Goal: Navigation & Orientation: Understand site structure

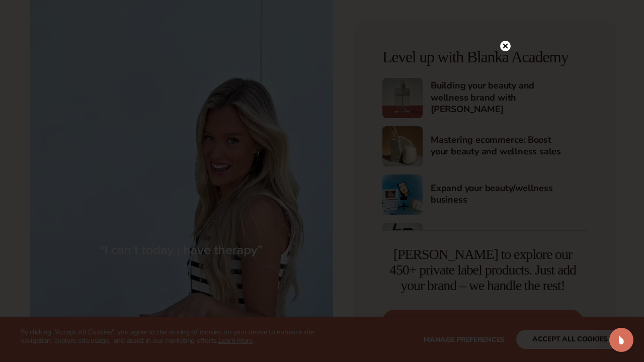
scroll to position [972, 0]
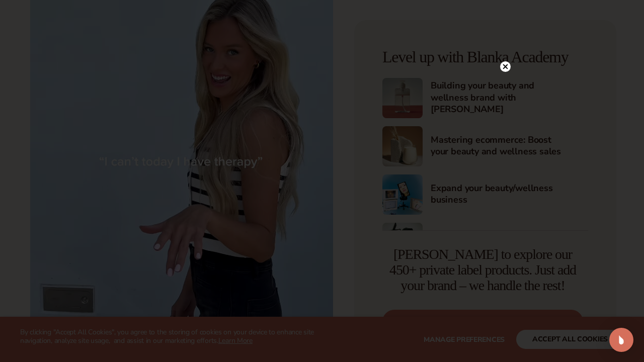
click at [505, 67] on icon at bounding box center [505, 66] width 5 height 5
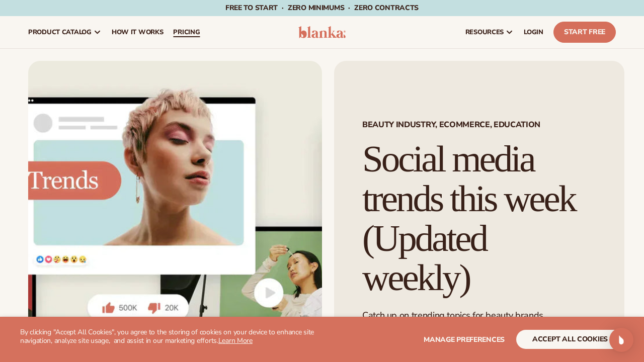
scroll to position [0, 0]
click at [350, 9] on span "Free to start · ZERO minimums · ZERO contracts ·" at bounding box center [321, 8] width 193 height 10
click at [586, 38] on link "Start Free" at bounding box center [585, 32] width 62 height 21
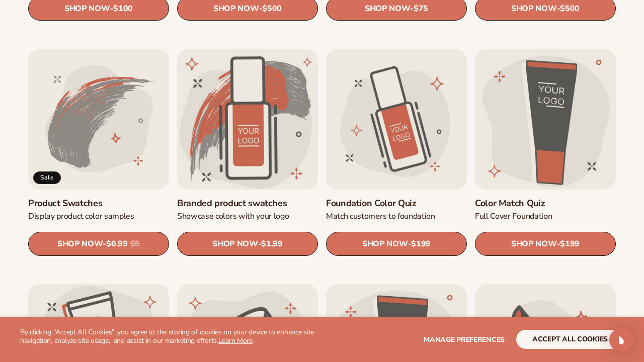
scroll to position [536, 0]
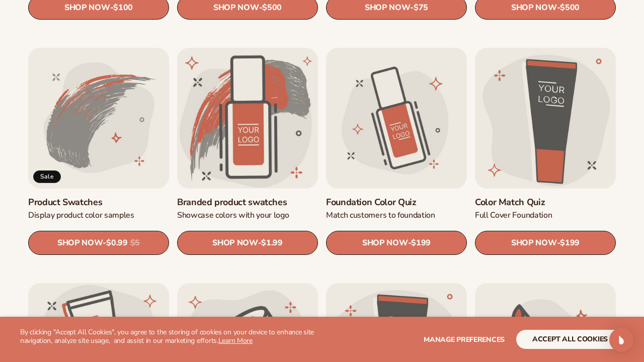
click at [132, 197] on link "Product Swatches" at bounding box center [98, 203] width 141 height 12
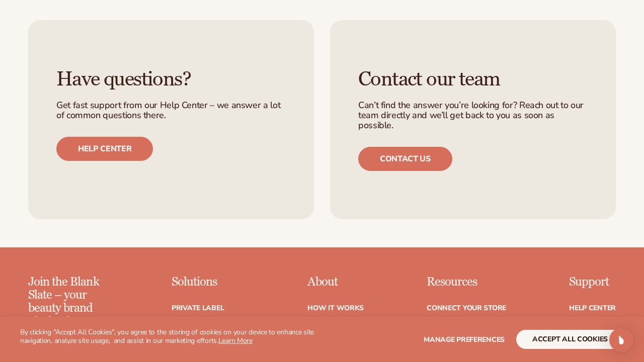
scroll to position [770, 0]
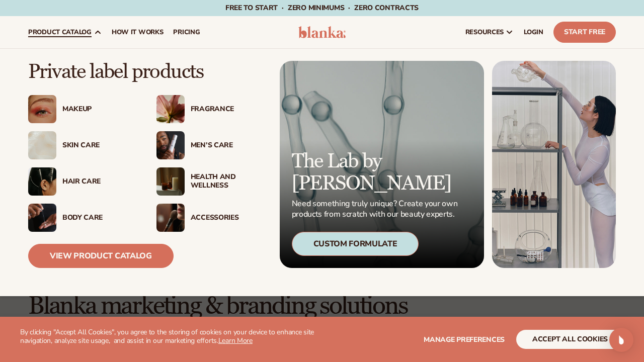
click at [178, 108] on img at bounding box center [171, 109] width 28 height 28
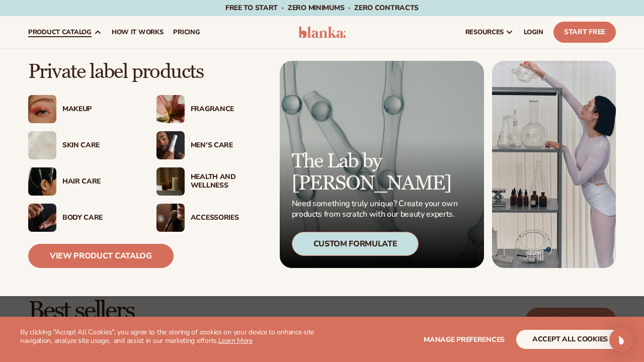
click at [340, 236] on div "Custom Formulate" at bounding box center [355, 244] width 127 height 24
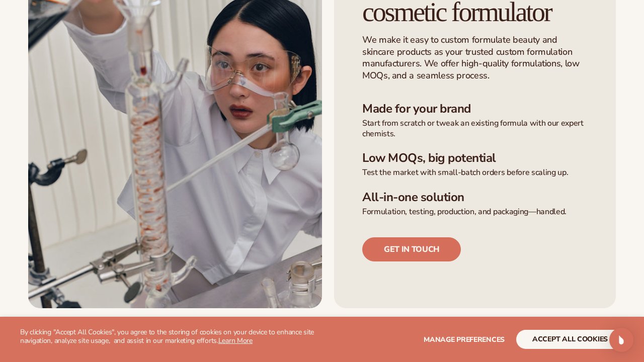
scroll to position [294, 0]
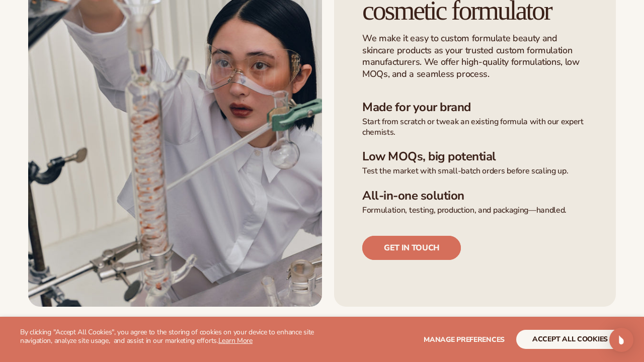
click at [425, 242] on link "Get in touch" at bounding box center [411, 248] width 99 height 24
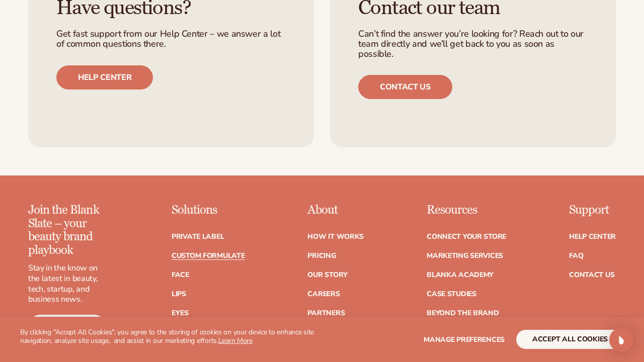
scroll to position [1369, 0]
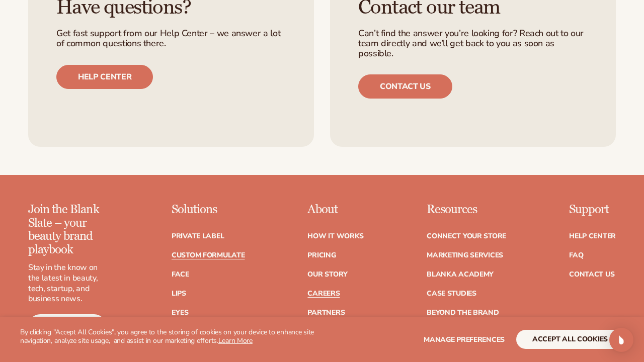
click at [322, 290] on link "Careers" at bounding box center [323, 293] width 32 height 7
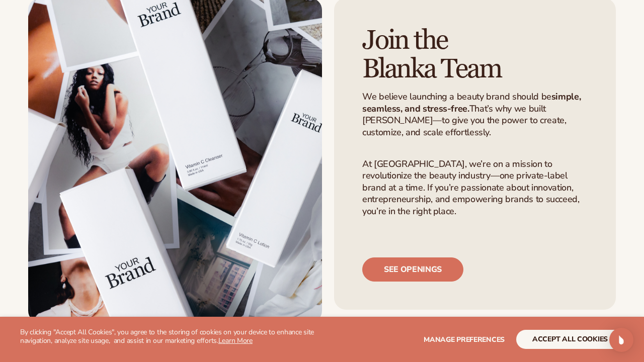
scroll to position [65, 0]
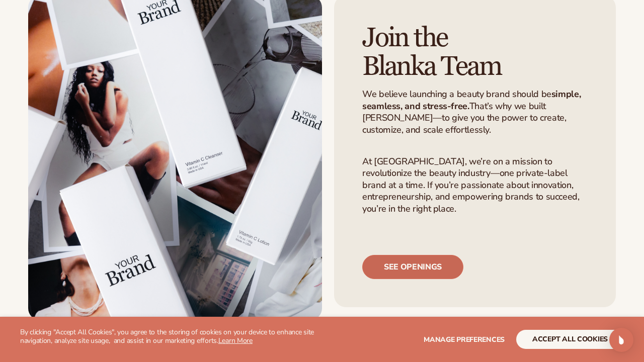
click at [398, 255] on link "See openings" at bounding box center [412, 267] width 101 height 24
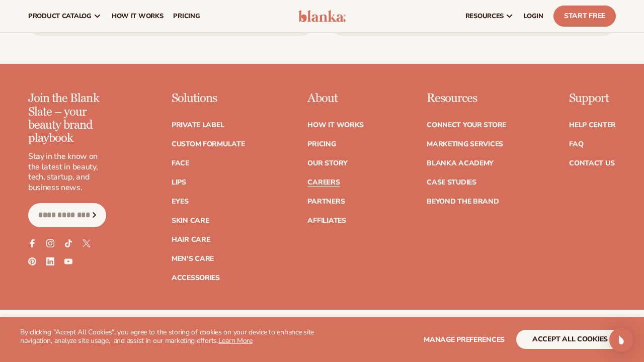
scroll to position [884, 0]
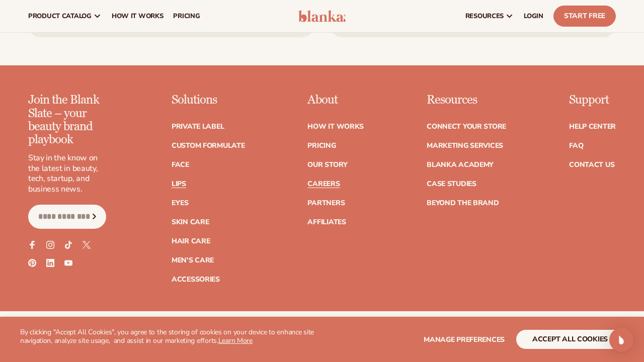
click at [179, 181] on link "Lips" at bounding box center [179, 184] width 15 height 7
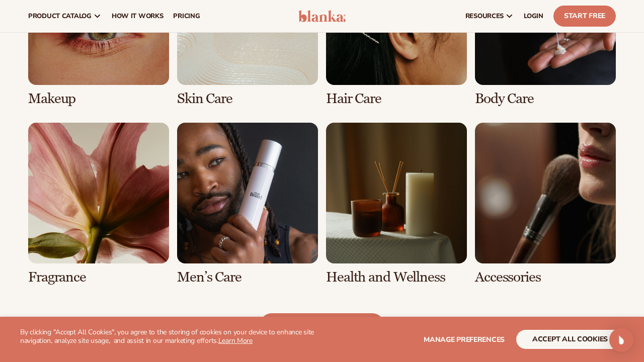
scroll to position [819, 0]
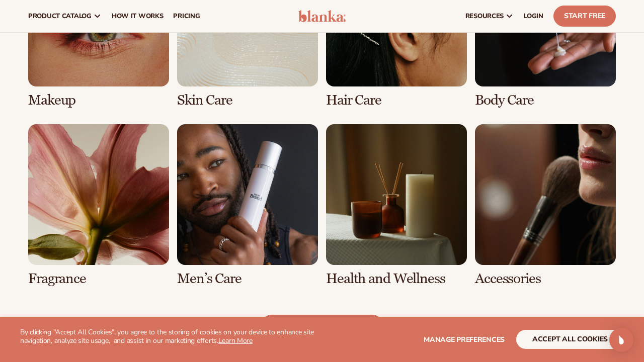
click at [129, 204] on link "5 / 8" at bounding box center [98, 205] width 141 height 163
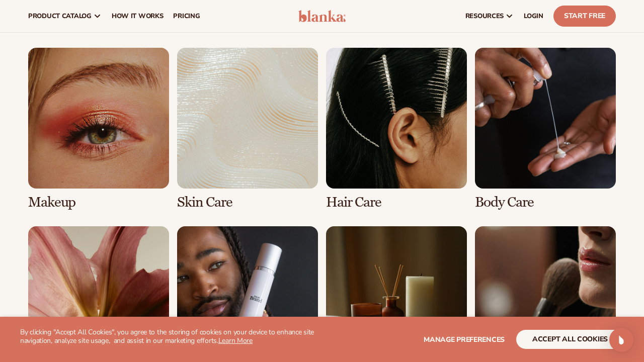
scroll to position [700, 0]
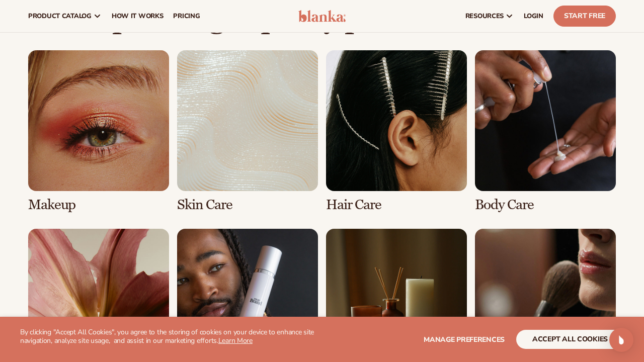
click at [82, 147] on link "1 / 8" at bounding box center [98, 131] width 141 height 163
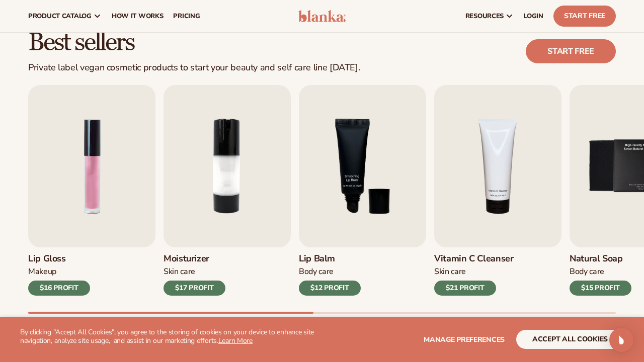
scroll to position [267, 0]
